Goal: Task Accomplishment & Management: Use online tool/utility

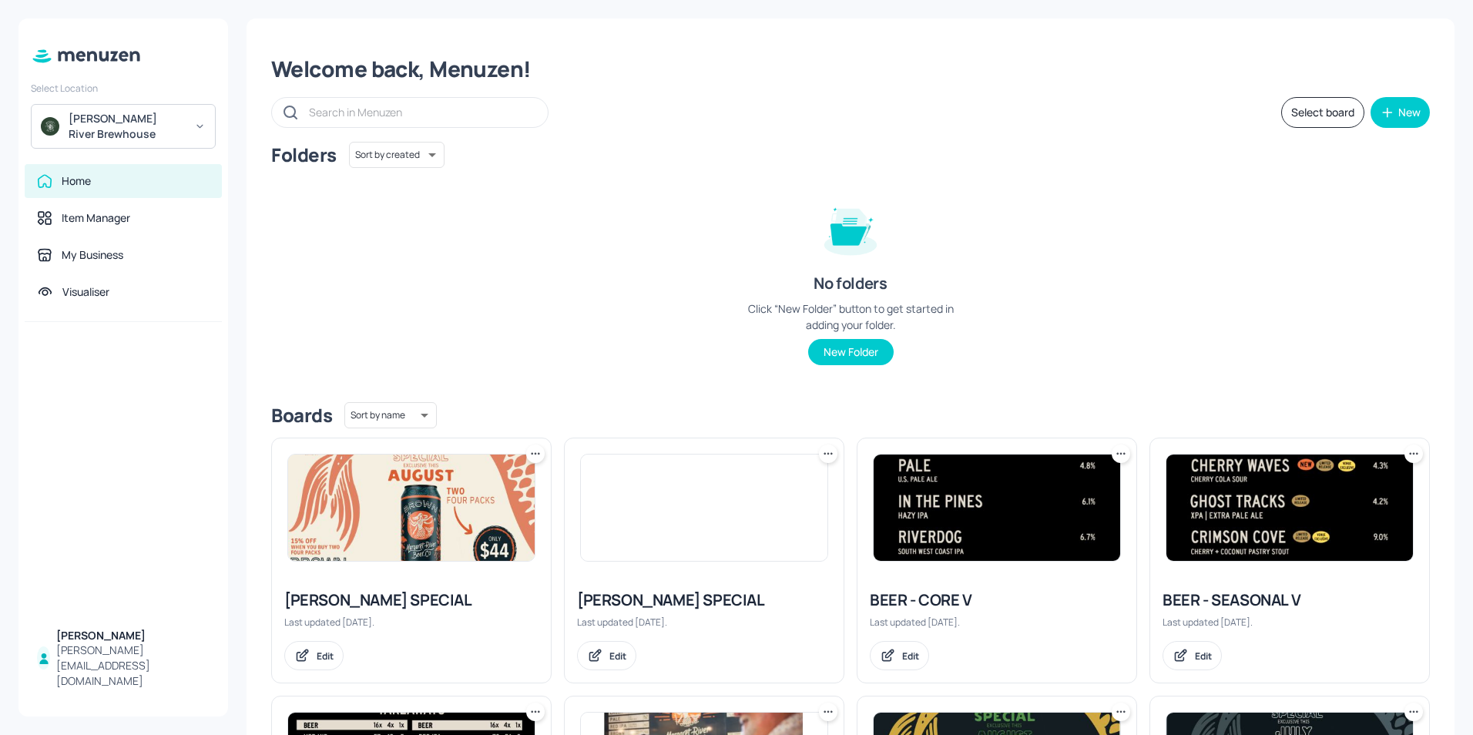
click at [709, 517] on img at bounding box center [1289, 508] width 247 height 106
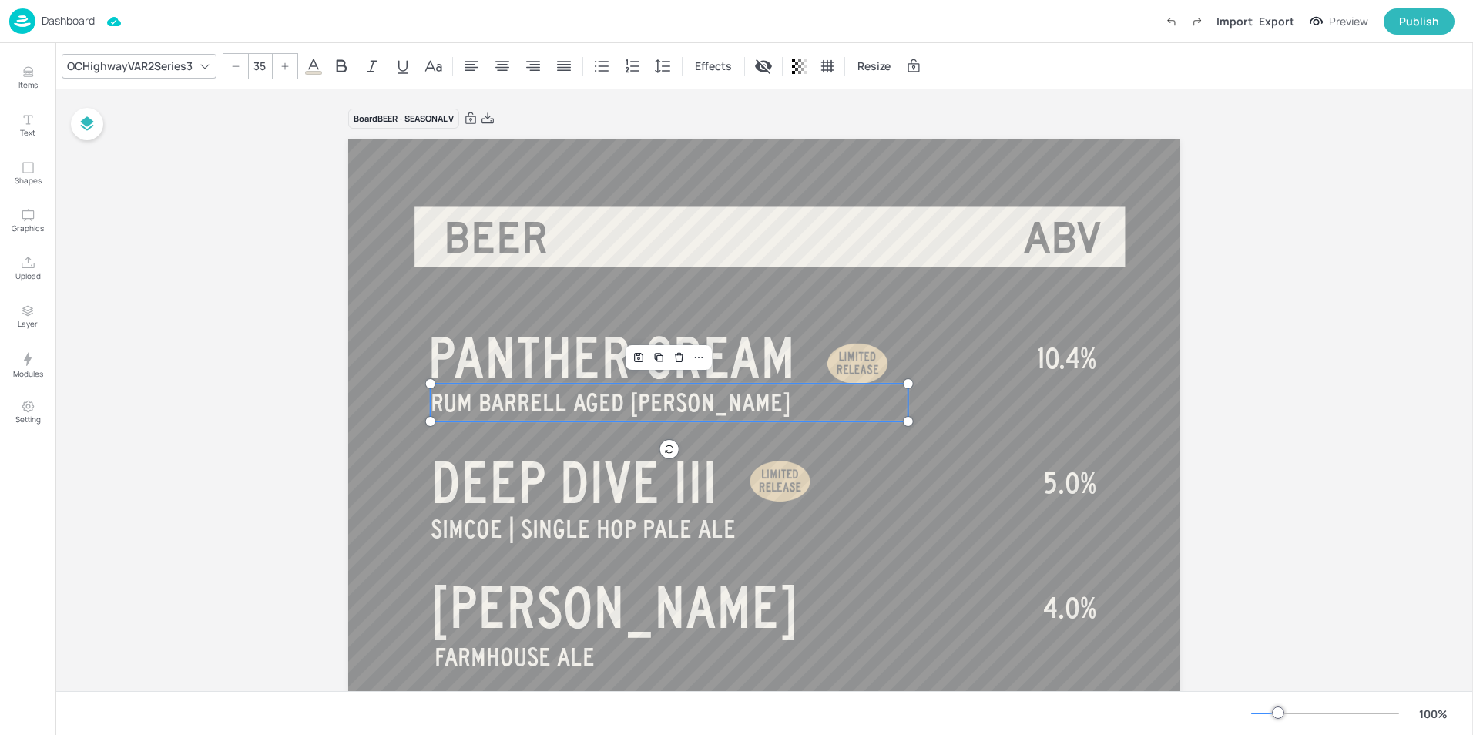
click at [525, 407] on span "RUM BARRELL AGED [PERSON_NAME]" at bounding box center [611, 402] width 360 height 27
click at [554, 401] on span "RUM BARRELL AGED [PERSON_NAME]" at bounding box center [611, 402] width 360 height 27
click at [559, 401] on span "RUM BARRELL AGED [PERSON_NAME]" at bounding box center [611, 402] width 360 height 27
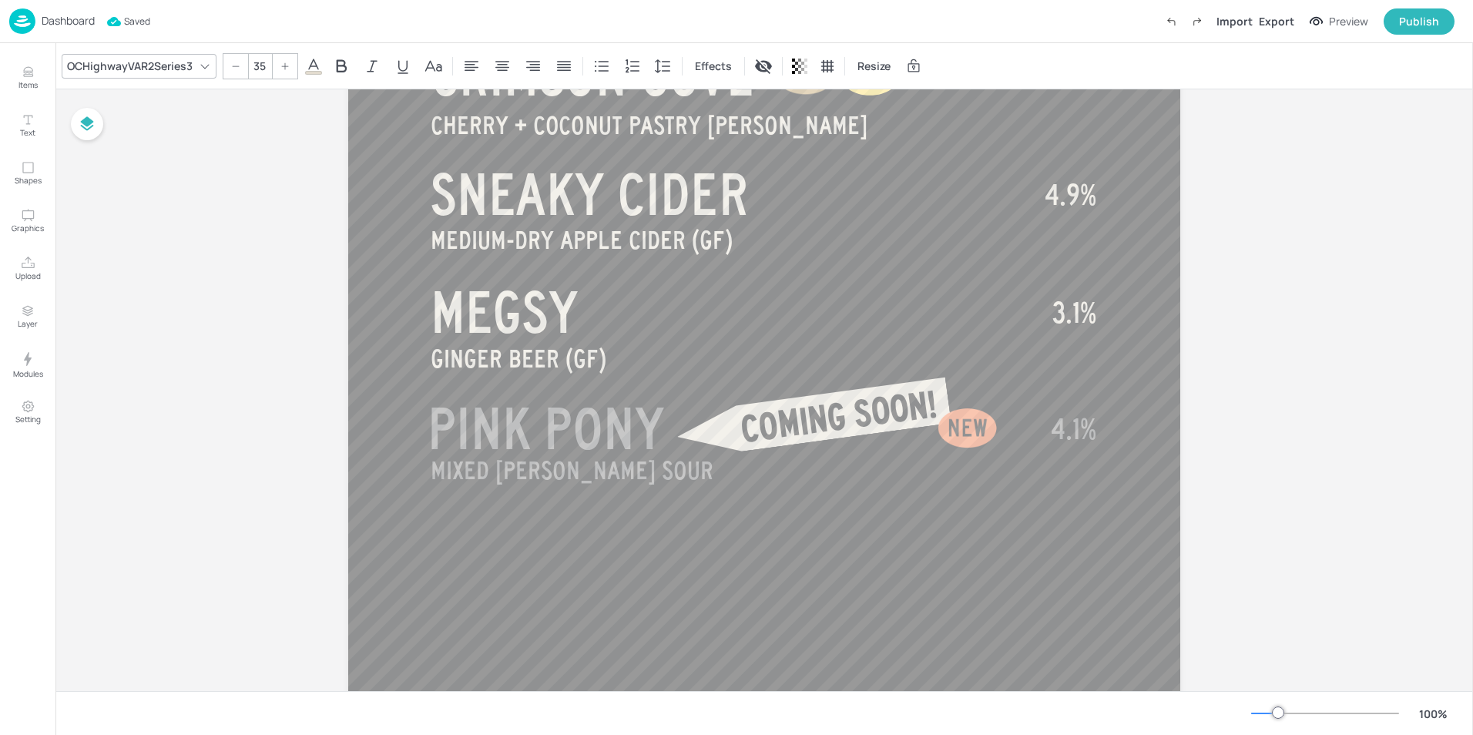
scroll to position [965, 0]
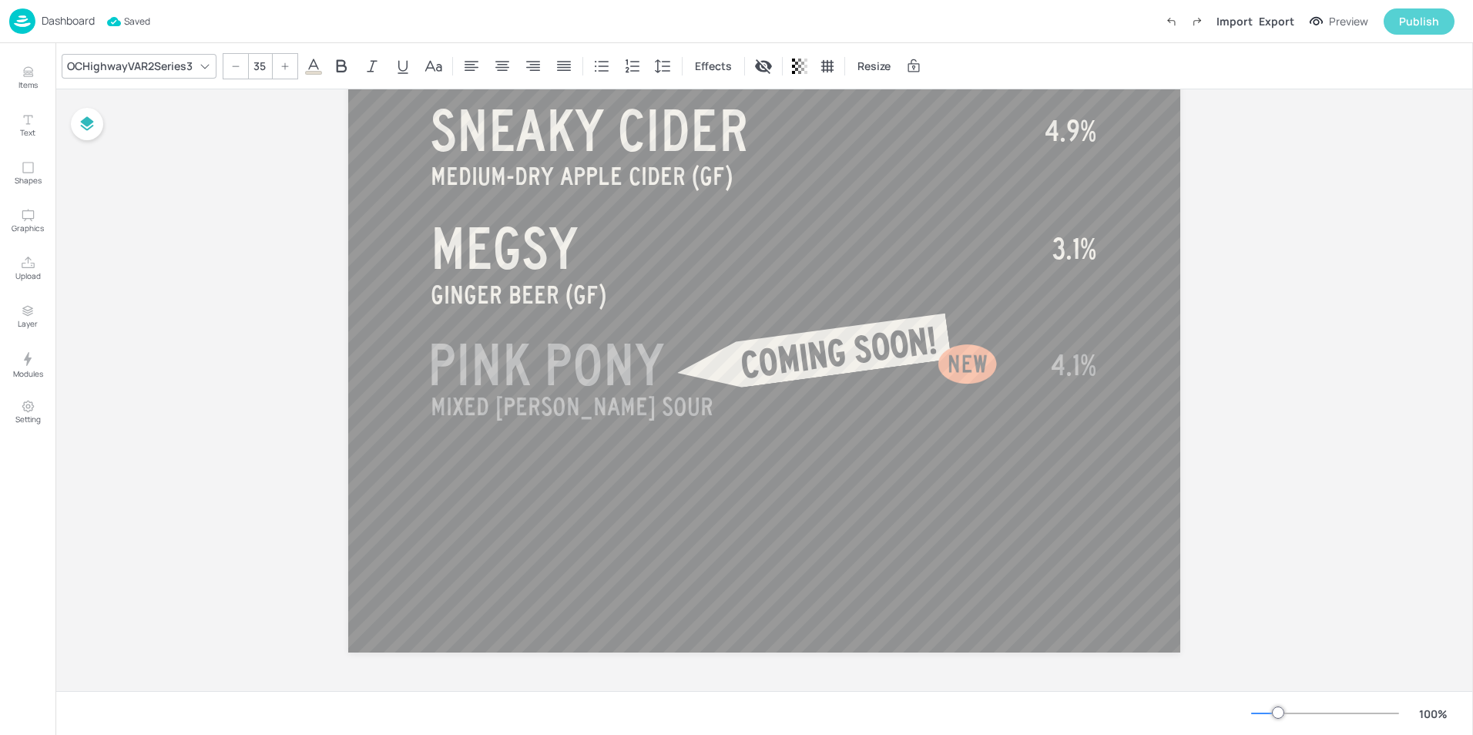
click at [709, 22] on div "Publish" at bounding box center [1419, 21] width 40 height 17
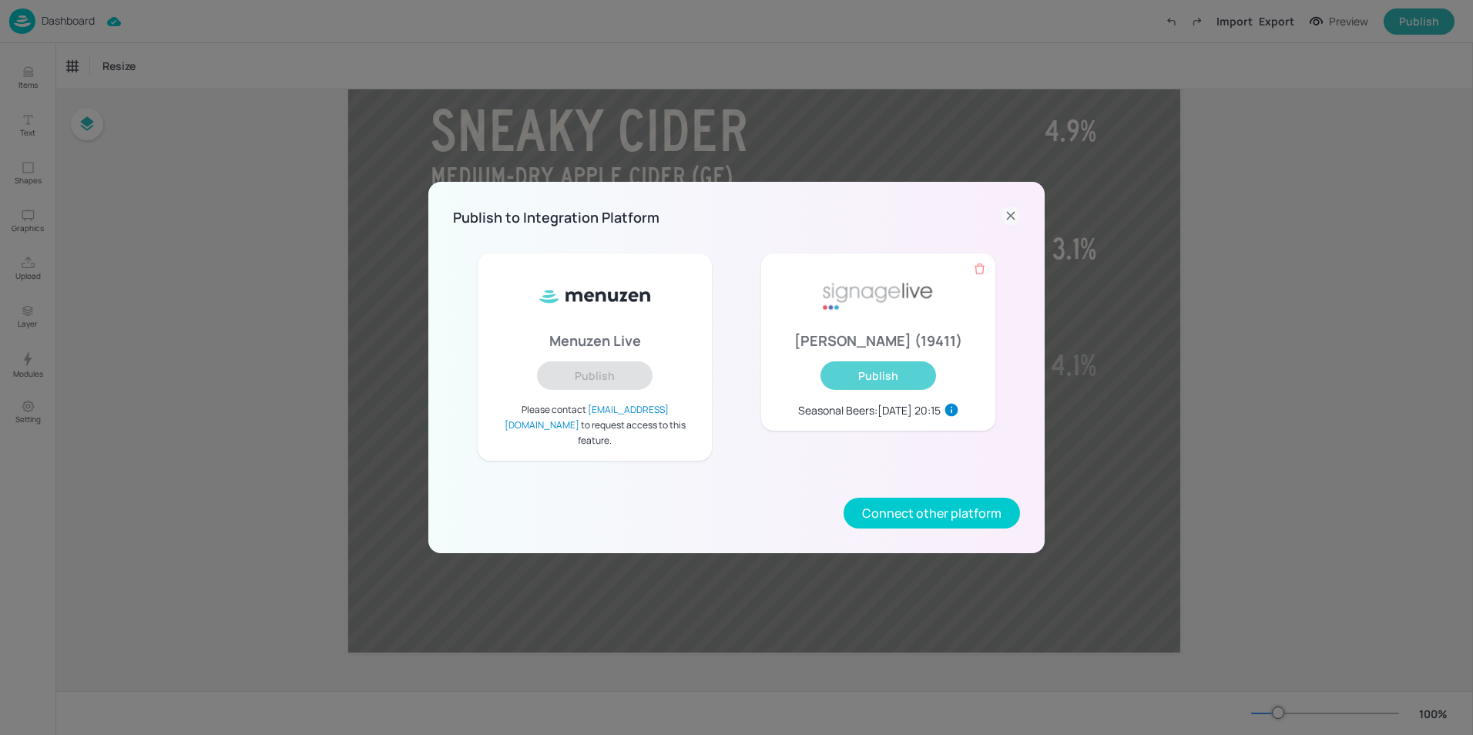
click at [709, 390] on button "Publish" at bounding box center [879, 375] width 116 height 29
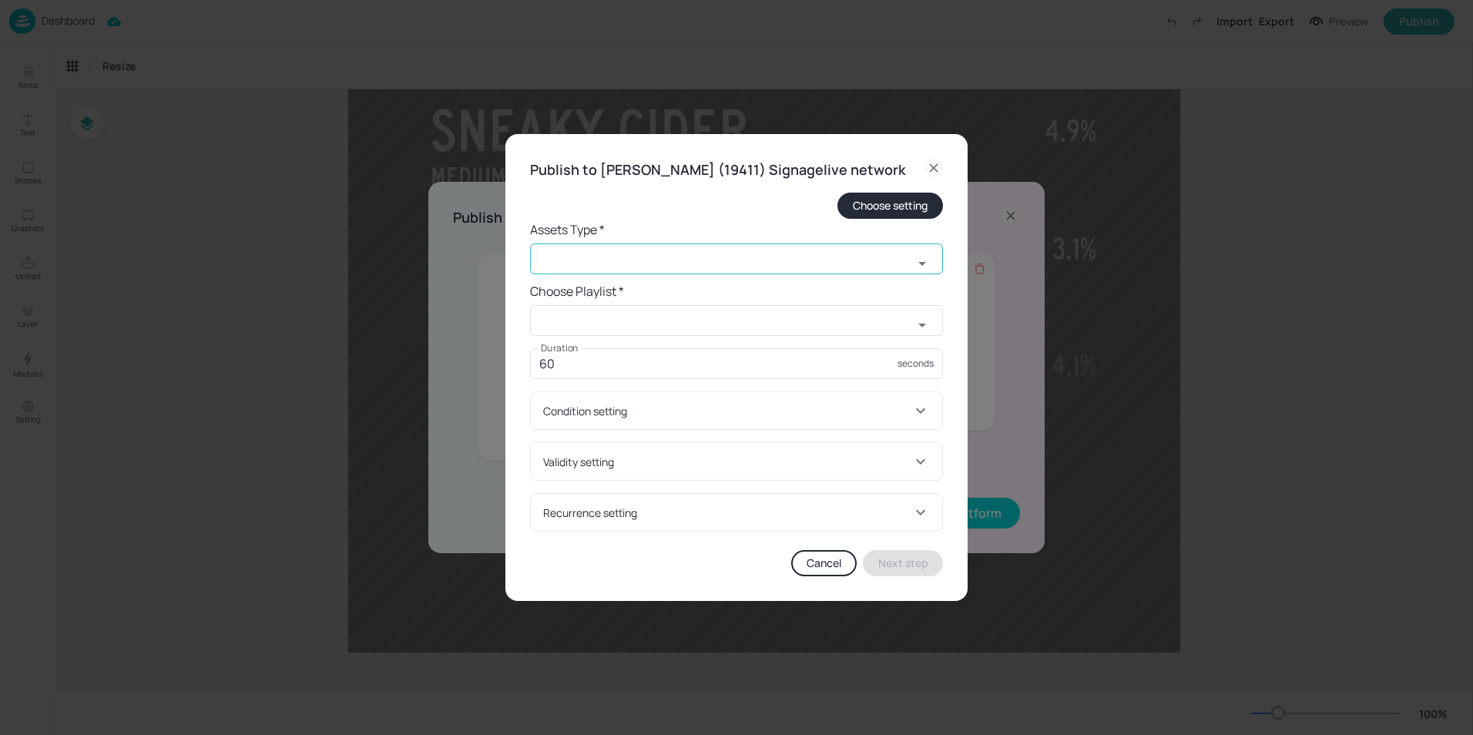
click at [709, 274] on input "text" at bounding box center [721, 258] width 383 height 31
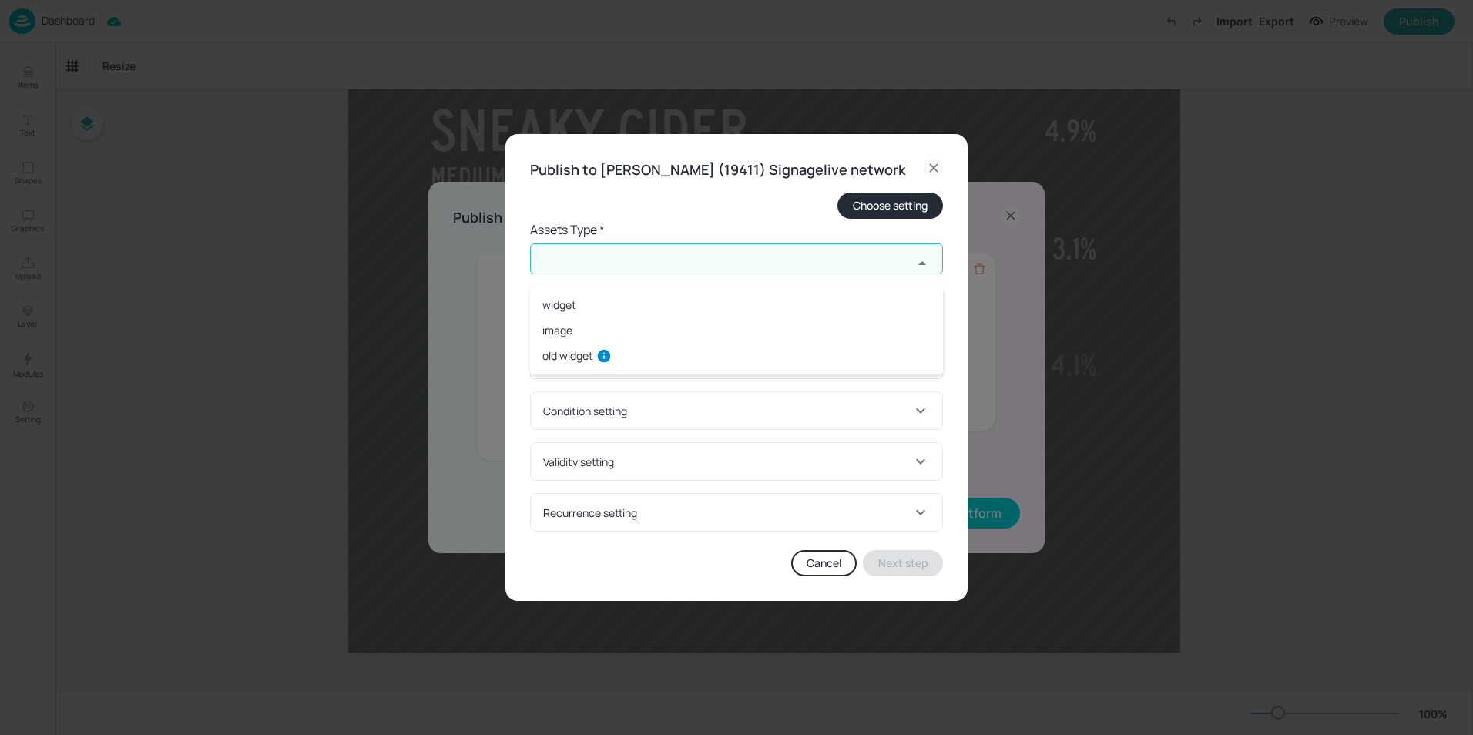
click at [619, 300] on li "widget" at bounding box center [736, 304] width 413 height 25
type input "widget"
click at [671, 334] on input "text" at bounding box center [721, 320] width 383 height 31
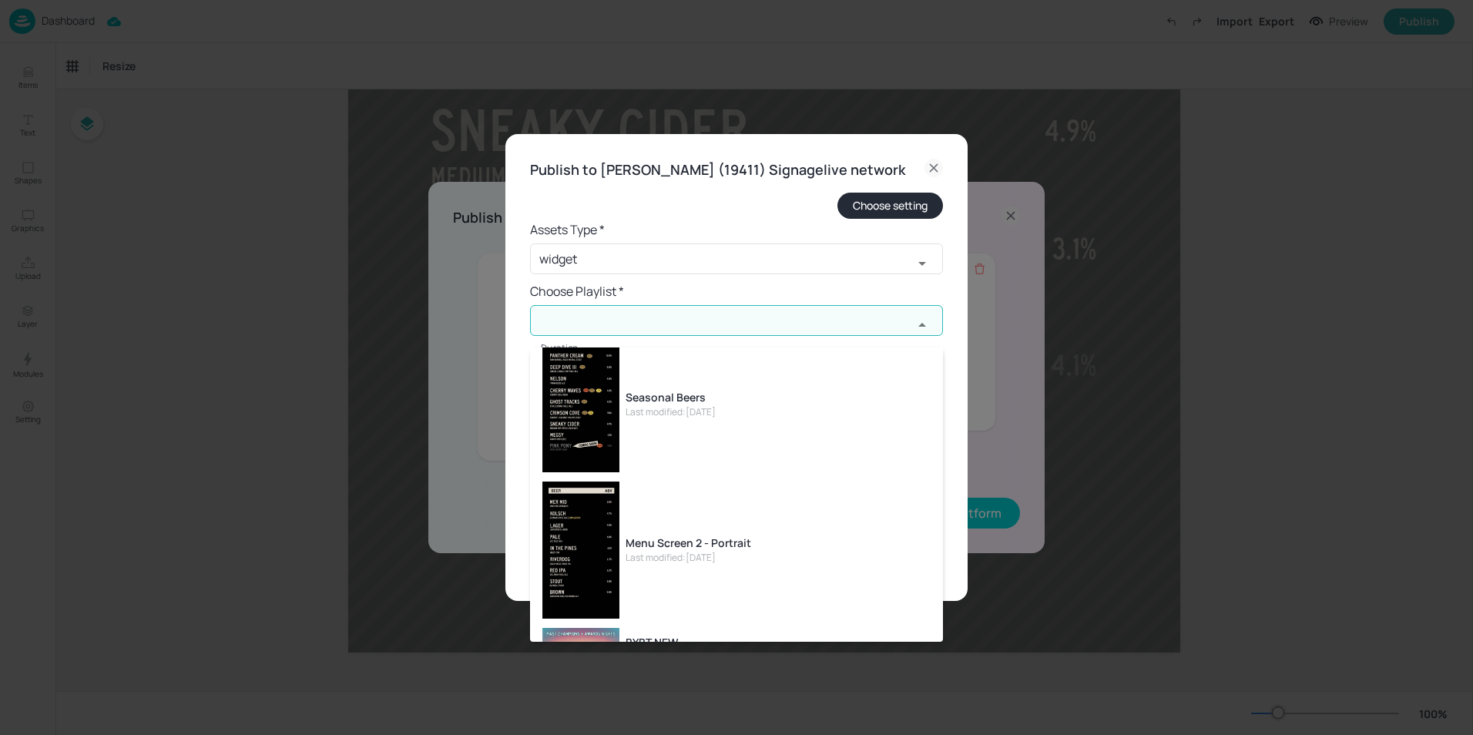
scroll to position [70, 0]
click at [663, 451] on li "Seasonal Beers Last modified: [DATE]" at bounding box center [736, 409] width 413 height 146
type input "Seasonal Beers"
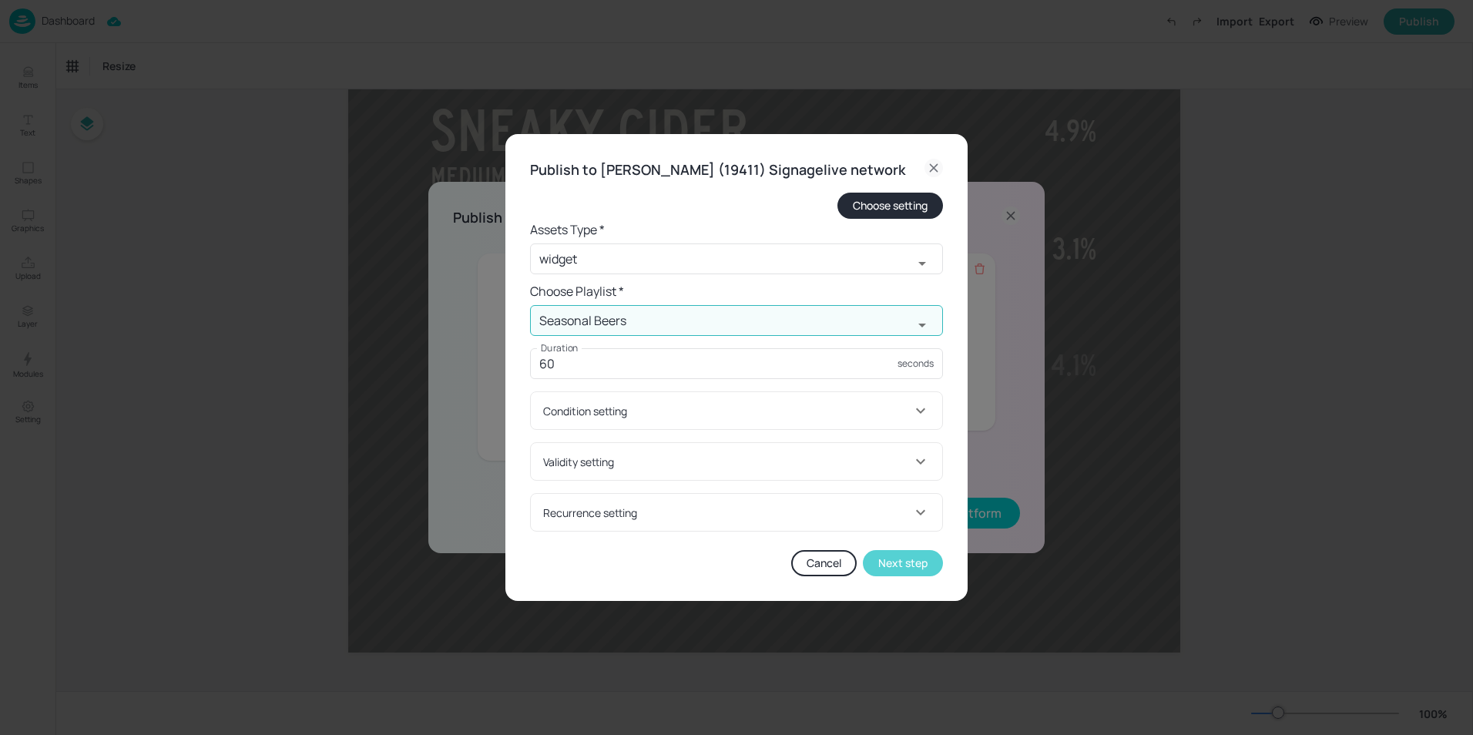
click at [709, 572] on button "Next step" at bounding box center [903, 563] width 80 height 26
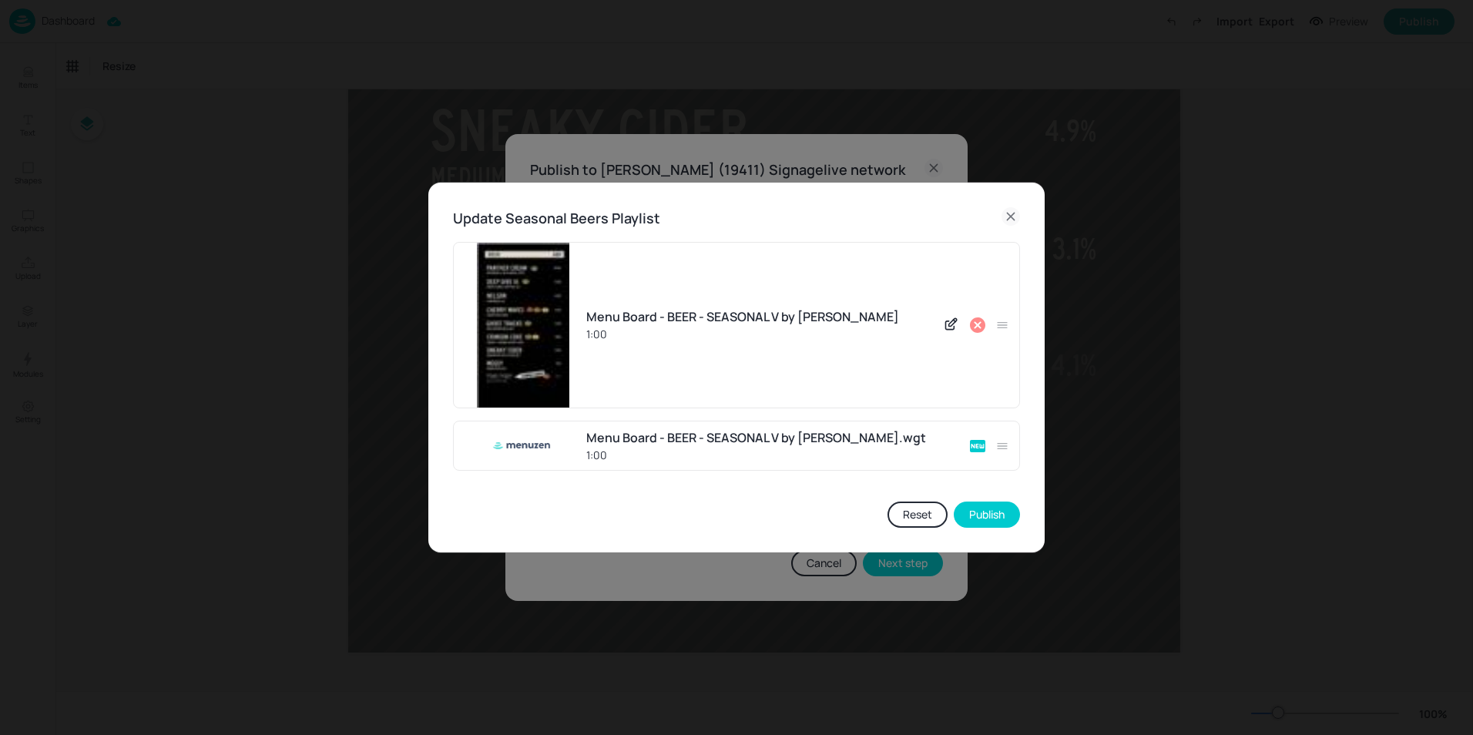
click at [709, 322] on icon at bounding box center [977, 324] width 15 height 15
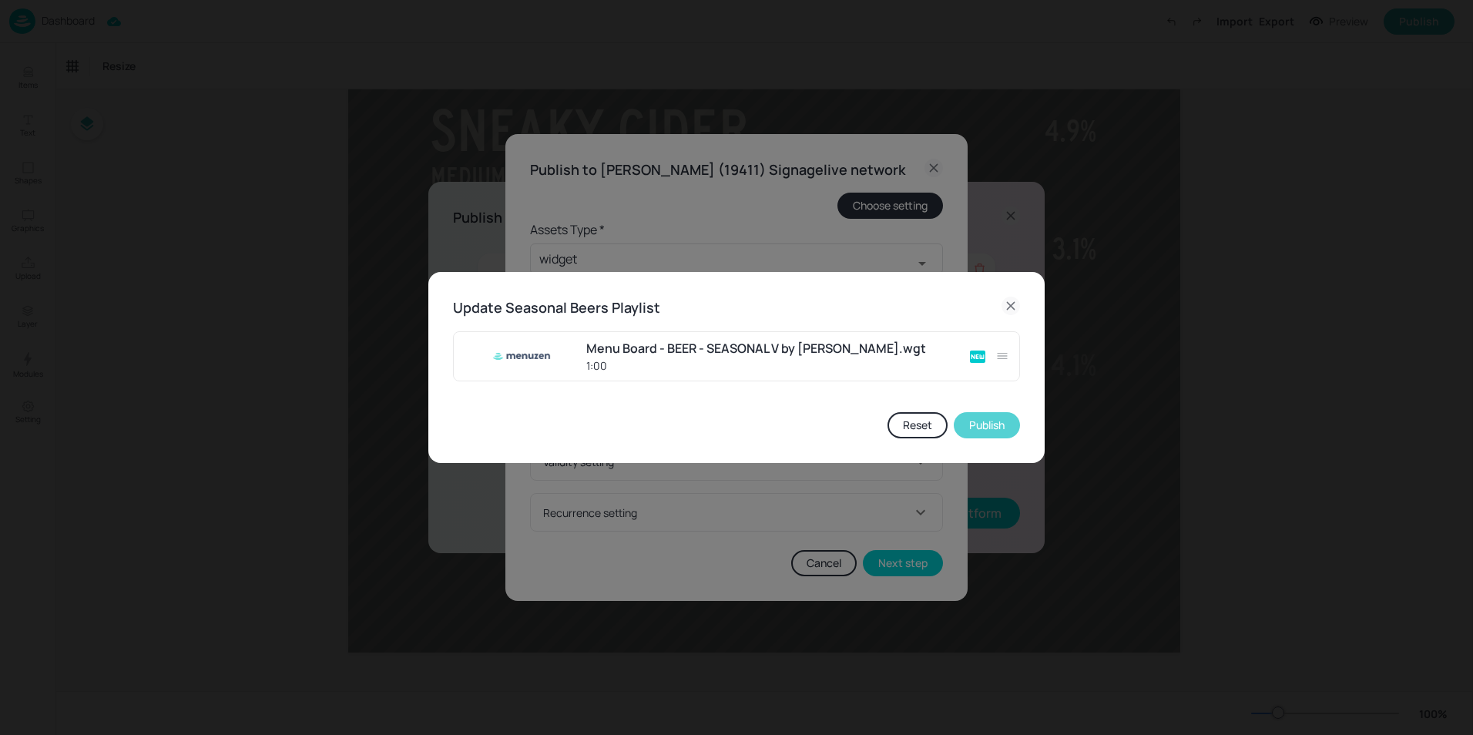
click at [709, 425] on button "Publish" at bounding box center [987, 425] width 66 height 26
